Goal: Information Seeking & Learning: Learn about a topic

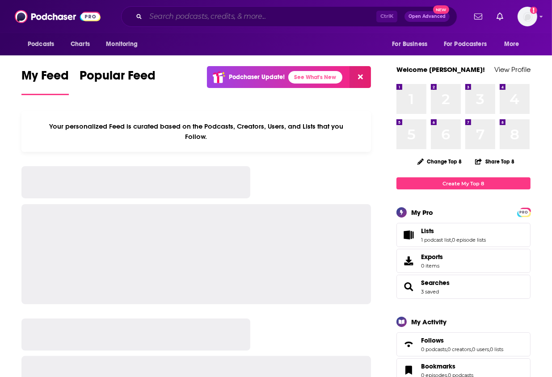
click at [227, 16] on input "Search podcasts, credits, & more..." at bounding box center [261, 16] width 231 height 14
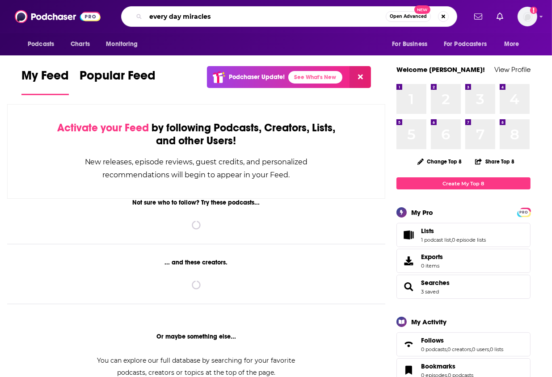
type input "every day miracles"
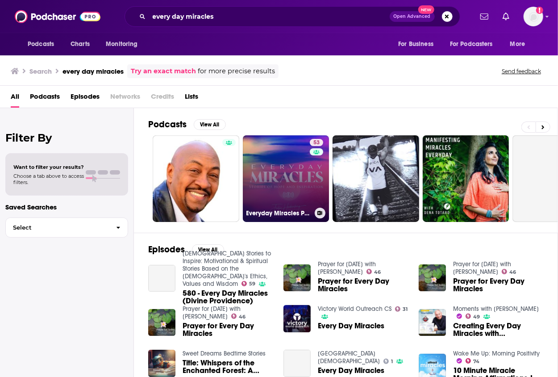
click at [274, 158] on link "53 Everyday Miracles Podcast" at bounding box center [286, 178] width 87 height 87
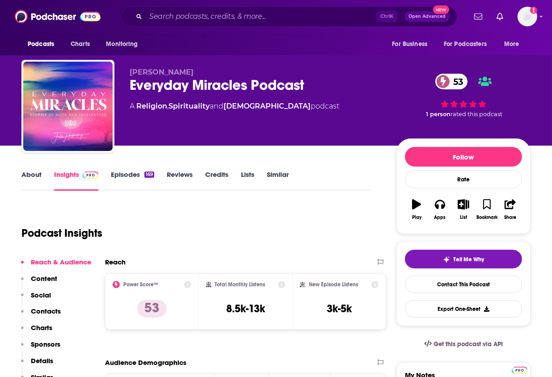
click at [32, 173] on link "About" at bounding box center [31, 180] width 20 height 21
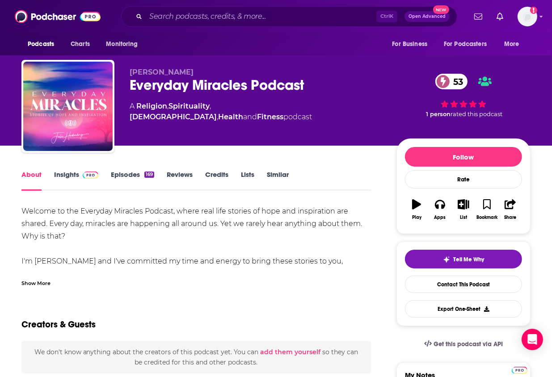
click at [39, 284] on div "Show More" at bounding box center [35, 282] width 29 height 8
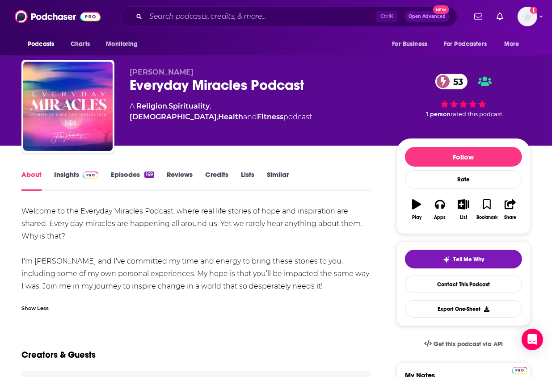
click at [67, 176] on link "Insights" at bounding box center [76, 180] width 44 height 21
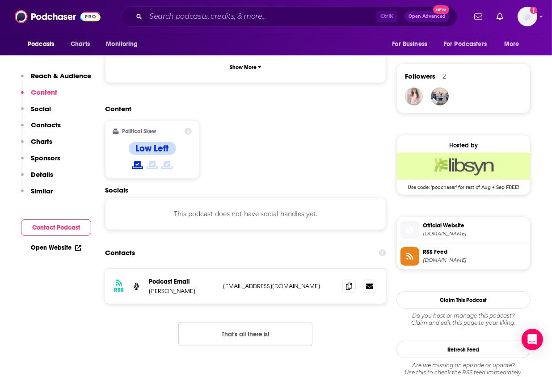
scroll to position [624, 0]
click at [349, 279] on span at bounding box center [348, 285] width 13 height 13
click at [206, 19] on input "Search podcasts, credits, & more..." at bounding box center [261, 16] width 231 height 14
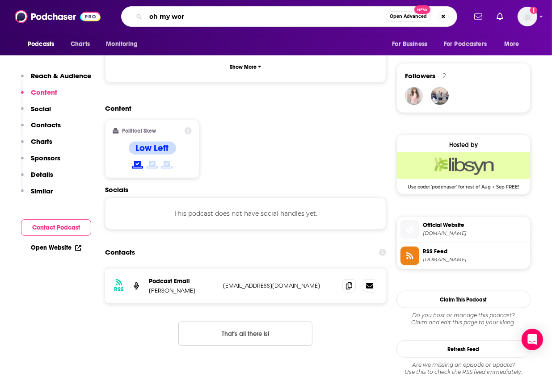
type input "oh my word"
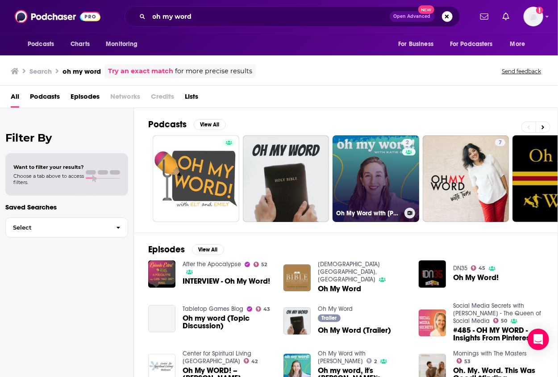
click at [393, 181] on link "2 Oh My Word with [PERSON_NAME]" at bounding box center [376, 178] width 87 height 87
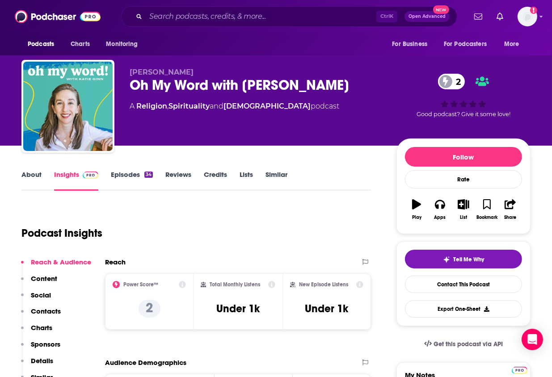
click at [29, 176] on link "About" at bounding box center [31, 180] width 20 height 21
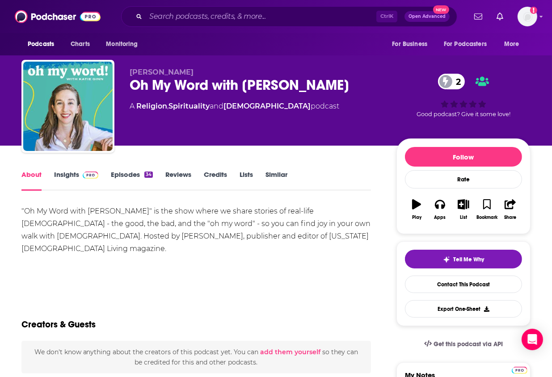
click at [131, 172] on link "Episodes 34" at bounding box center [132, 180] width 42 height 21
